Goal: Task Accomplishment & Management: Manage account settings

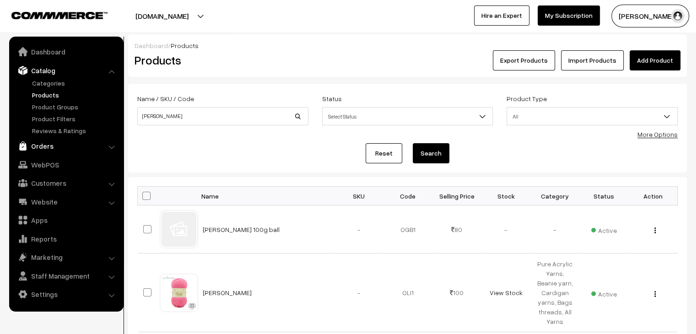
click at [70, 144] on link "Orders" at bounding box center [65, 146] width 109 height 16
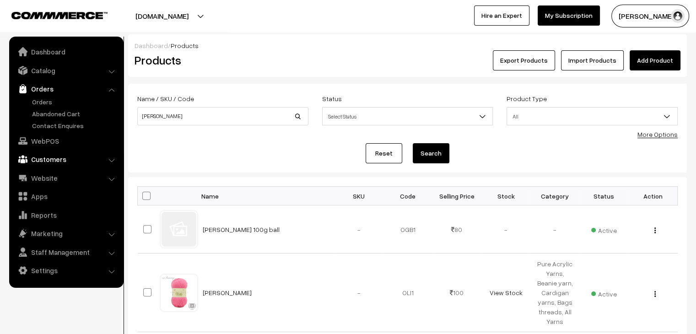
click at [51, 158] on link "Customers" at bounding box center [65, 159] width 109 height 16
click at [52, 136] on link "Customers" at bounding box center [75, 139] width 91 height 10
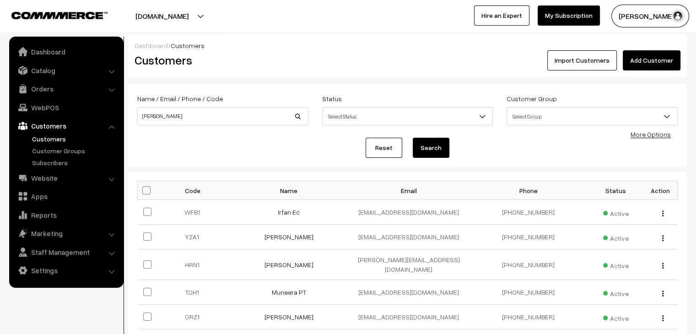
type input "[PERSON_NAME]"
click at [413, 138] on button "Search" at bounding box center [431, 148] width 37 height 20
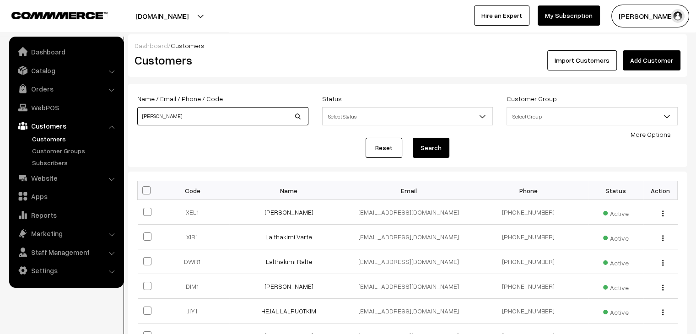
click at [214, 114] on input "KIM" at bounding box center [222, 116] width 171 height 18
click at [279, 214] on link "Kimkim Touthang" at bounding box center [288, 212] width 49 height 8
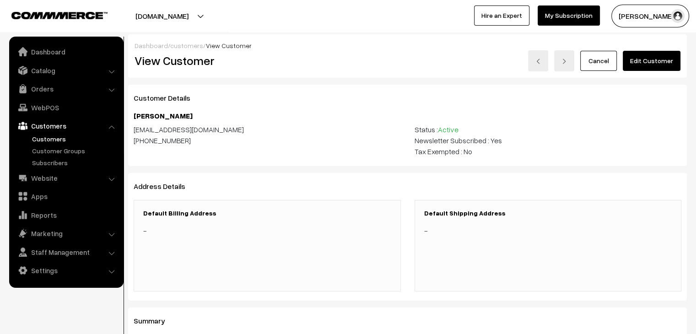
click at [187, 45] on link "customers" at bounding box center [186, 46] width 33 height 8
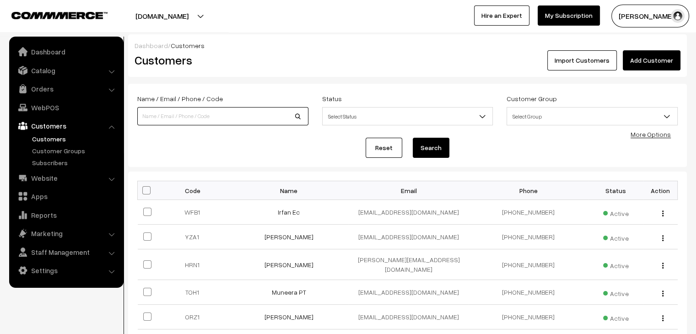
click at [216, 109] on input at bounding box center [222, 116] width 171 height 18
type input "CHONG"
click at [413, 138] on button "Search" at bounding box center [431, 148] width 37 height 20
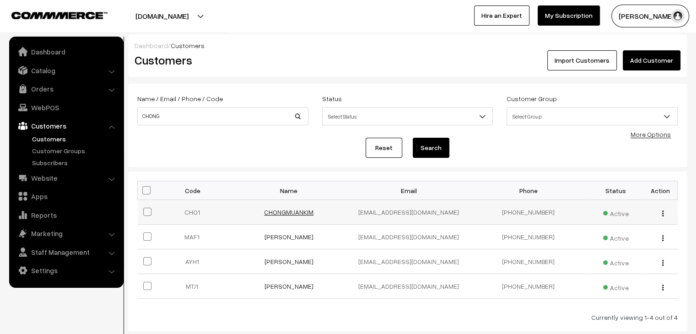
click at [275, 214] on link "CHONGMUANKIM" at bounding box center [288, 212] width 49 height 8
